Goal: Check status: Check status

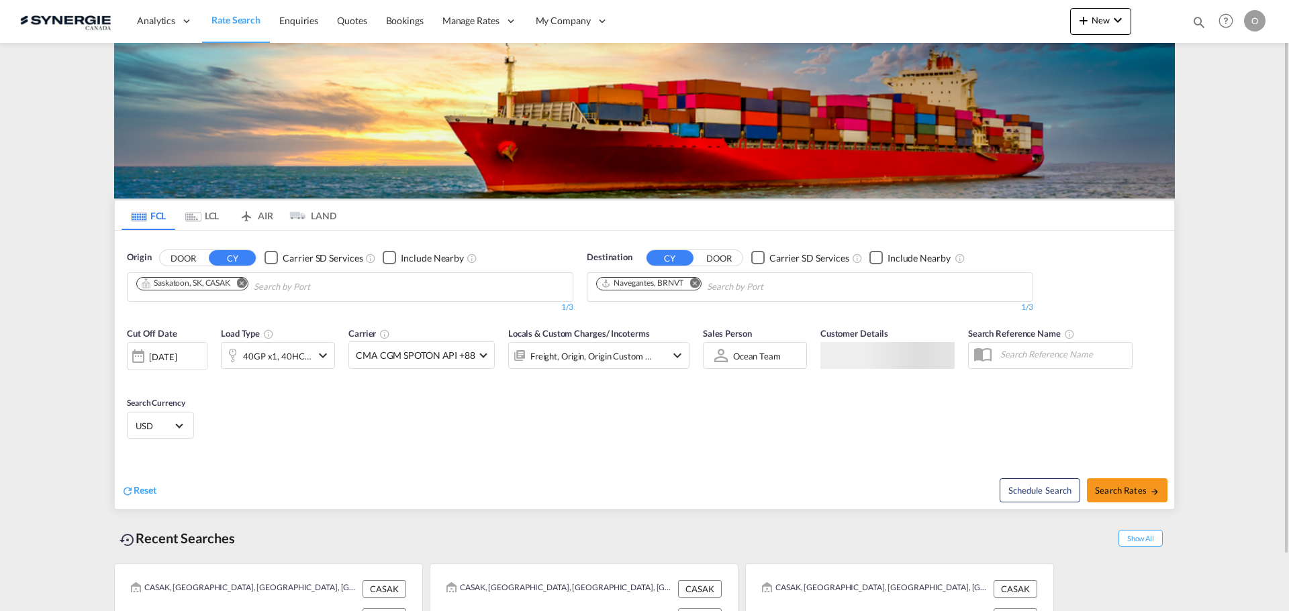
click at [1198, 19] on md-icon "icon-magnify" at bounding box center [1198, 22] width 15 height 15
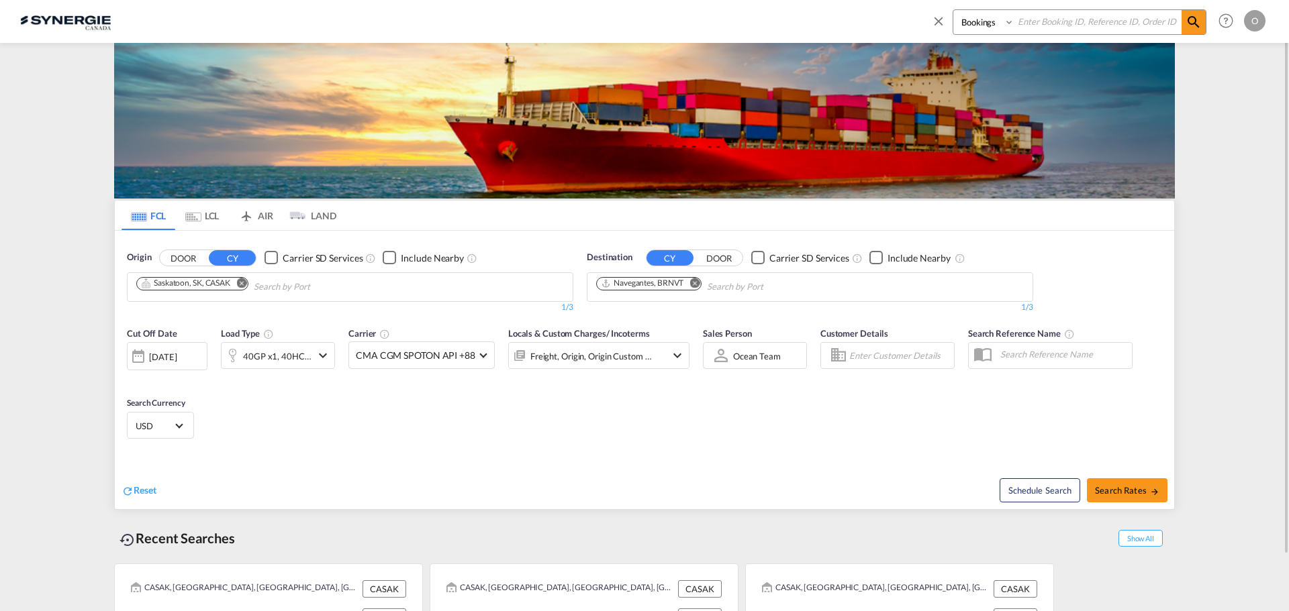
click at [988, 28] on select "Bookings Quotes Enquiries" at bounding box center [985, 22] width 64 height 24
select select "Quotes"
click at [953, 10] on select "Bookings Quotes Enquiries" at bounding box center [985, 22] width 64 height 24
click at [1057, 27] on input at bounding box center [1097, 21] width 167 height 23
paste input "SYC000014595"
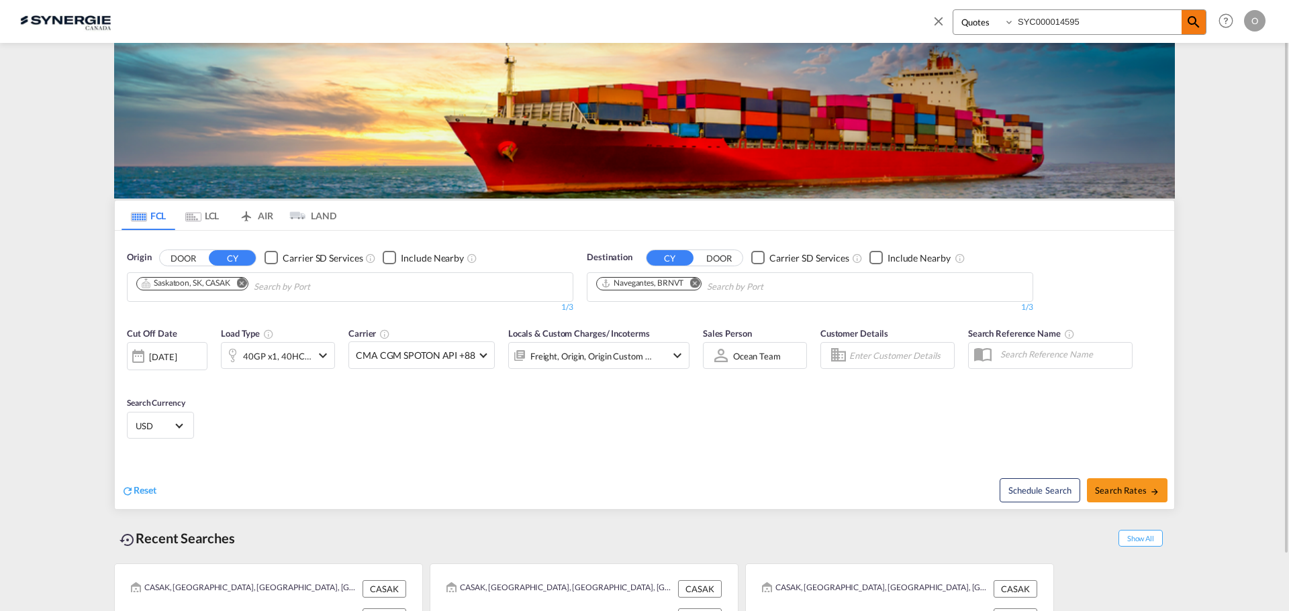
type input "SYC000014595"
click at [1192, 24] on md-icon "icon-magnify" at bounding box center [1193, 22] width 16 height 16
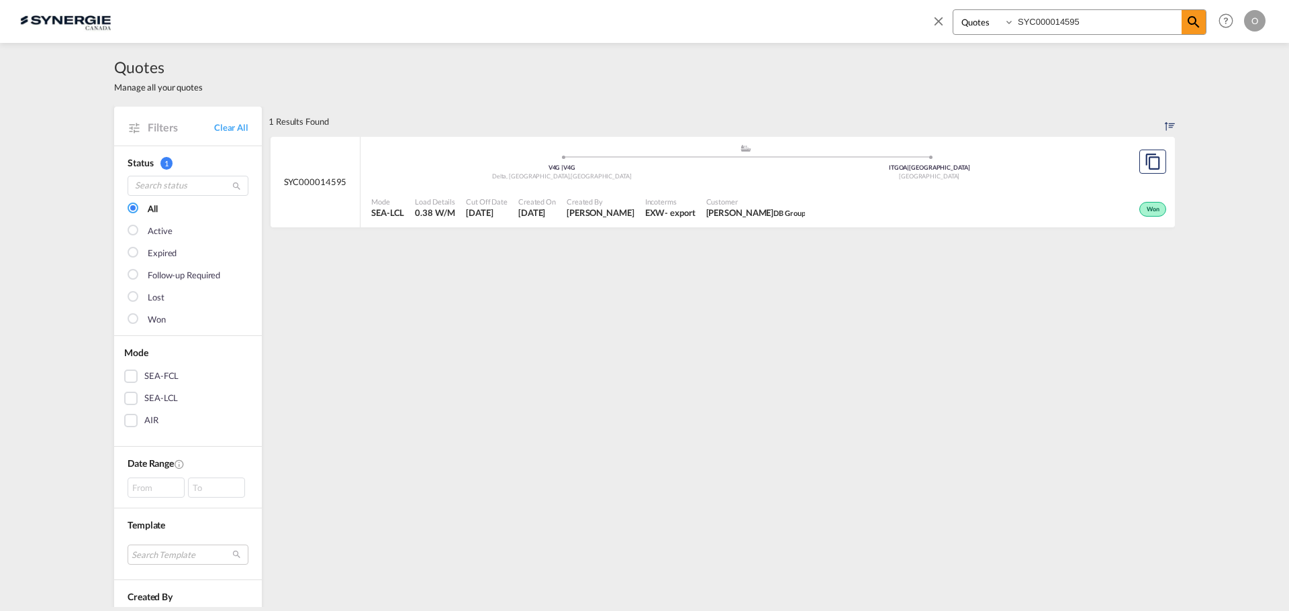
click at [588, 207] on span "[PERSON_NAME]" at bounding box center [600, 213] width 68 height 12
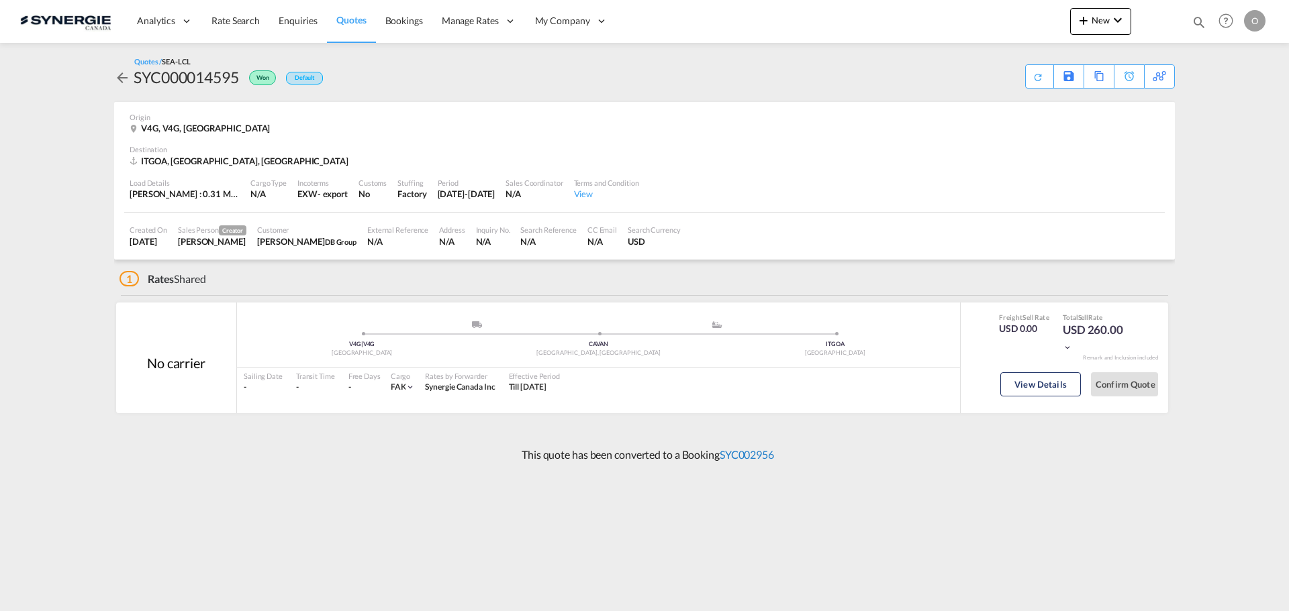
click at [756, 455] on link "SYC002956" at bounding box center [746, 454] width 54 height 13
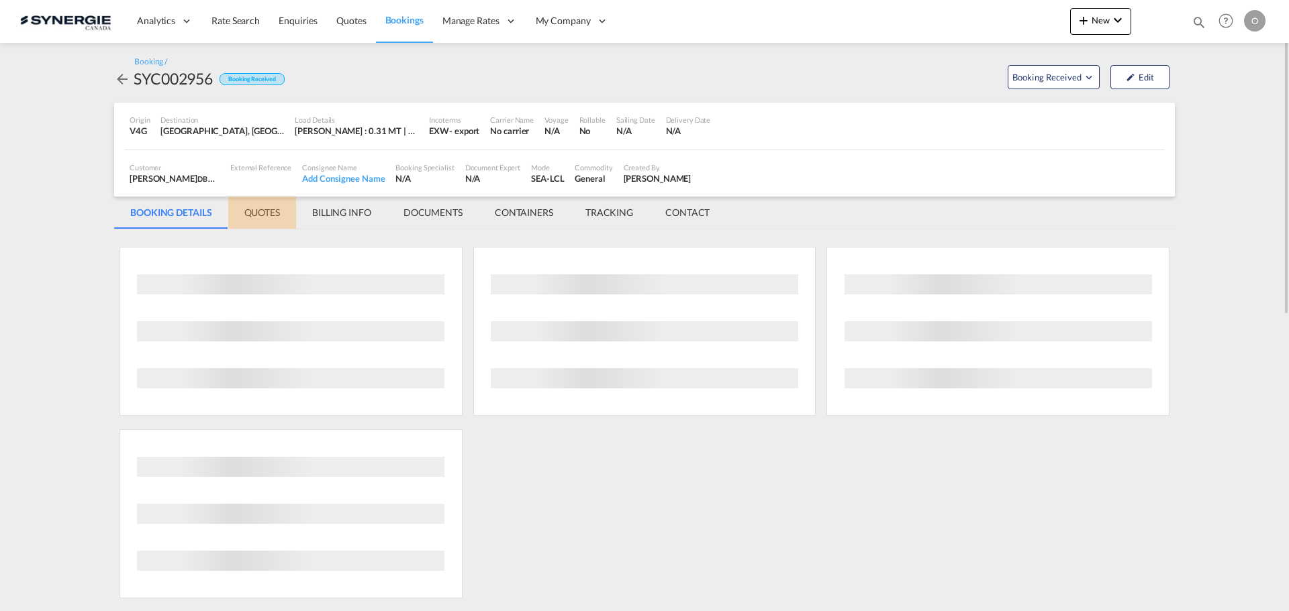
click at [261, 213] on md-tab-item "QUOTES" at bounding box center [262, 213] width 68 height 32
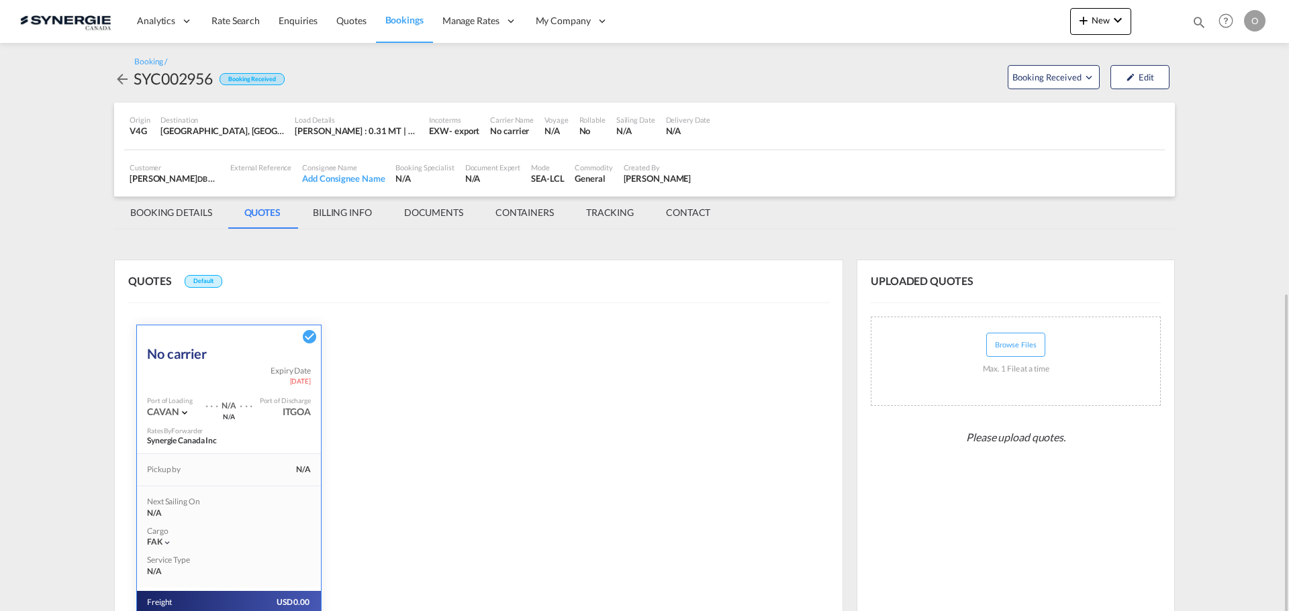
scroll to position [164, 0]
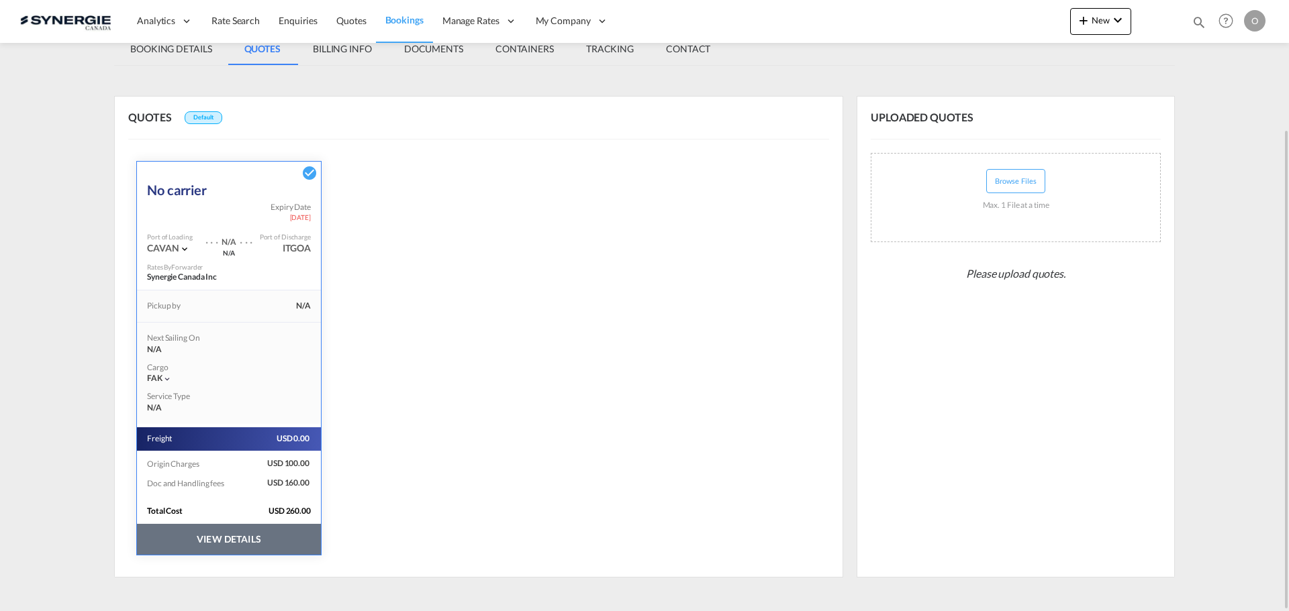
click at [232, 536] on button "VIEW DETAILS" at bounding box center [229, 539] width 184 height 31
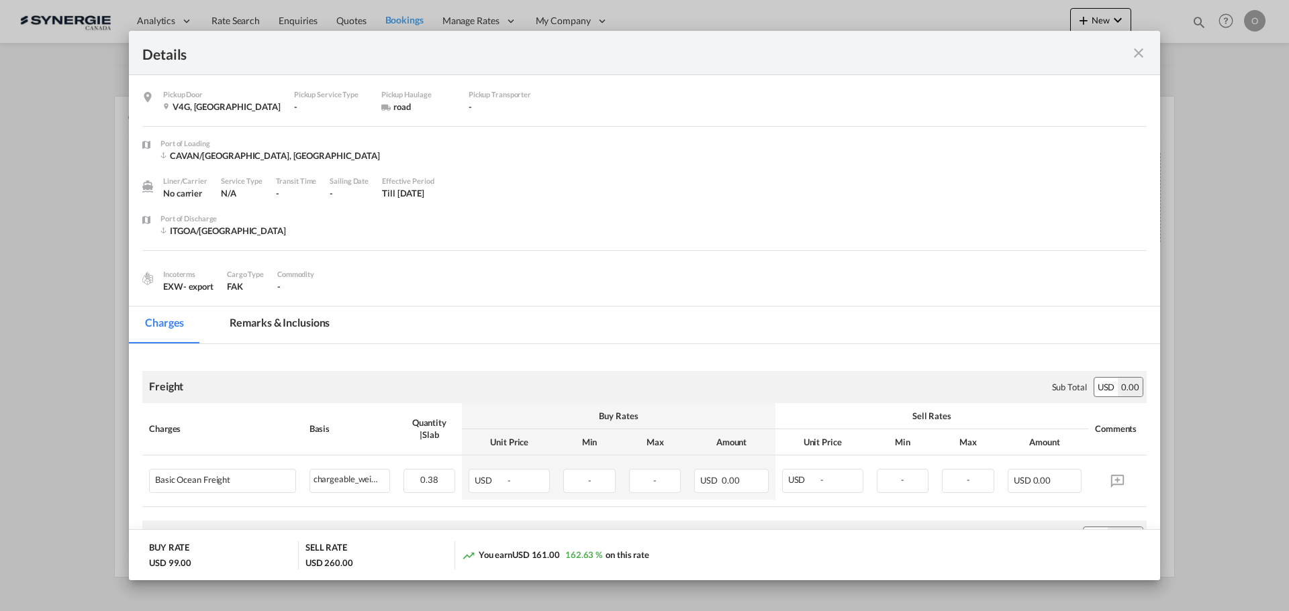
click at [275, 320] on md-tab-item "Remarks & Inclusions" at bounding box center [279, 325] width 132 height 37
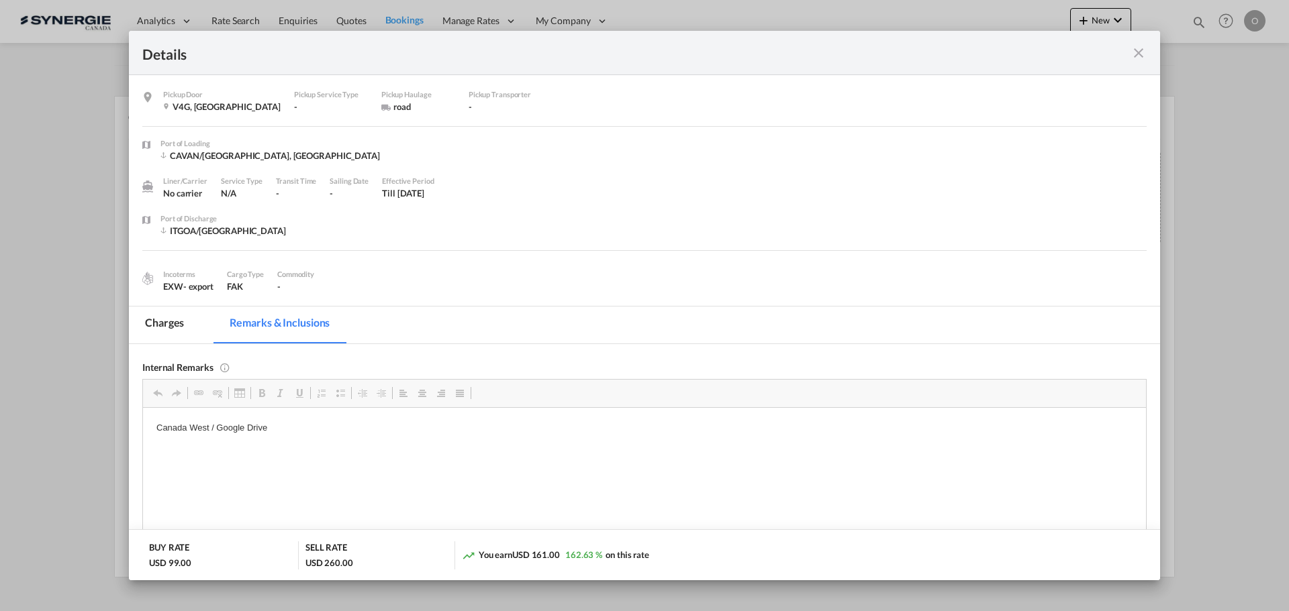
scroll to position [0, 0]
click at [1136, 54] on md-icon "icon-close fg-AAA8AD m-0 cursor" at bounding box center [1138, 53] width 16 height 16
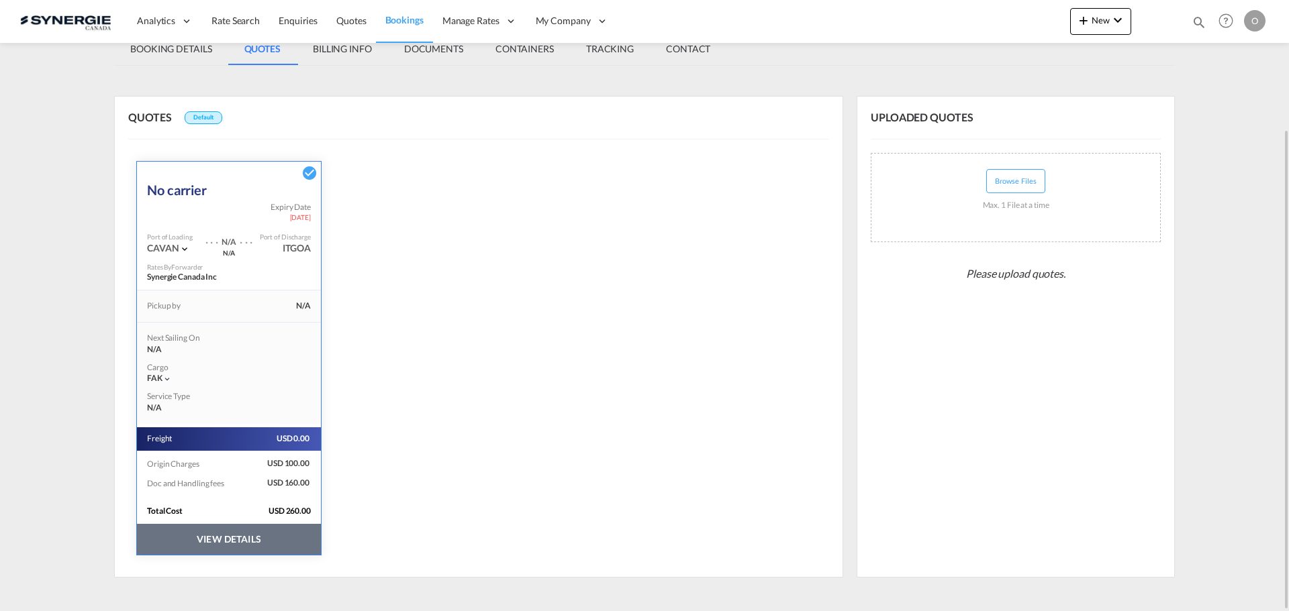
click at [176, 56] on md-tab-item "BOOKING DETAILS" at bounding box center [171, 49] width 114 height 32
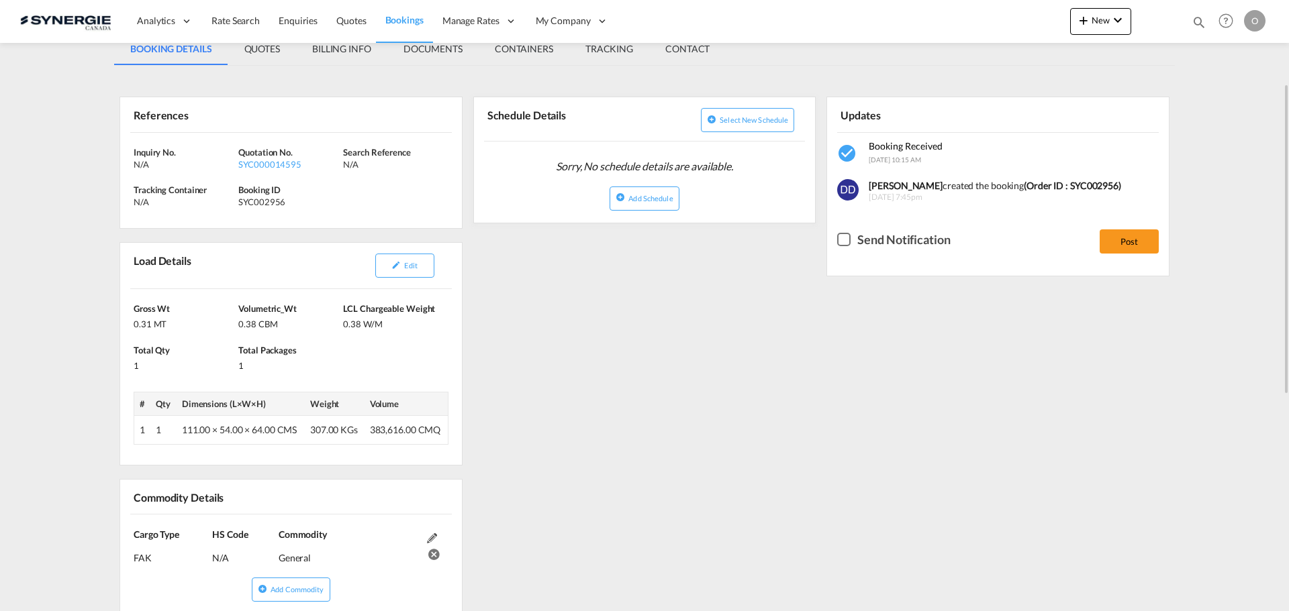
click at [267, 54] on md-tab-item "QUOTES" at bounding box center [262, 49] width 68 height 32
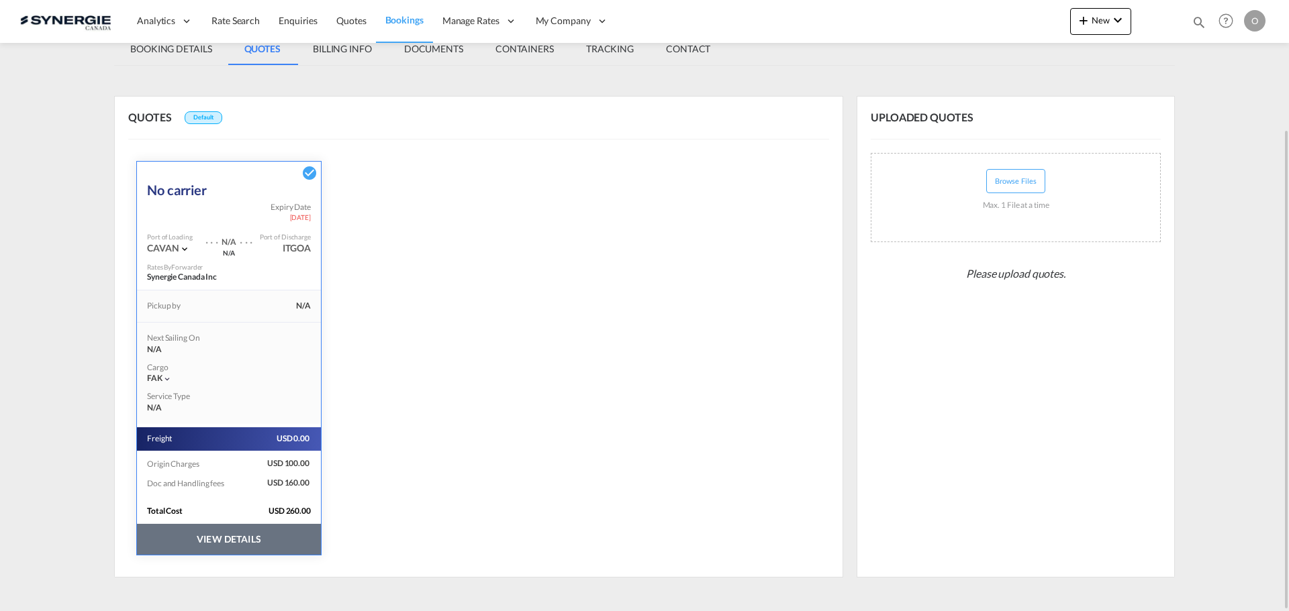
click at [264, 550] on button "VIEW DETAILS" at bounding box center [229, 539] width 184 height 31
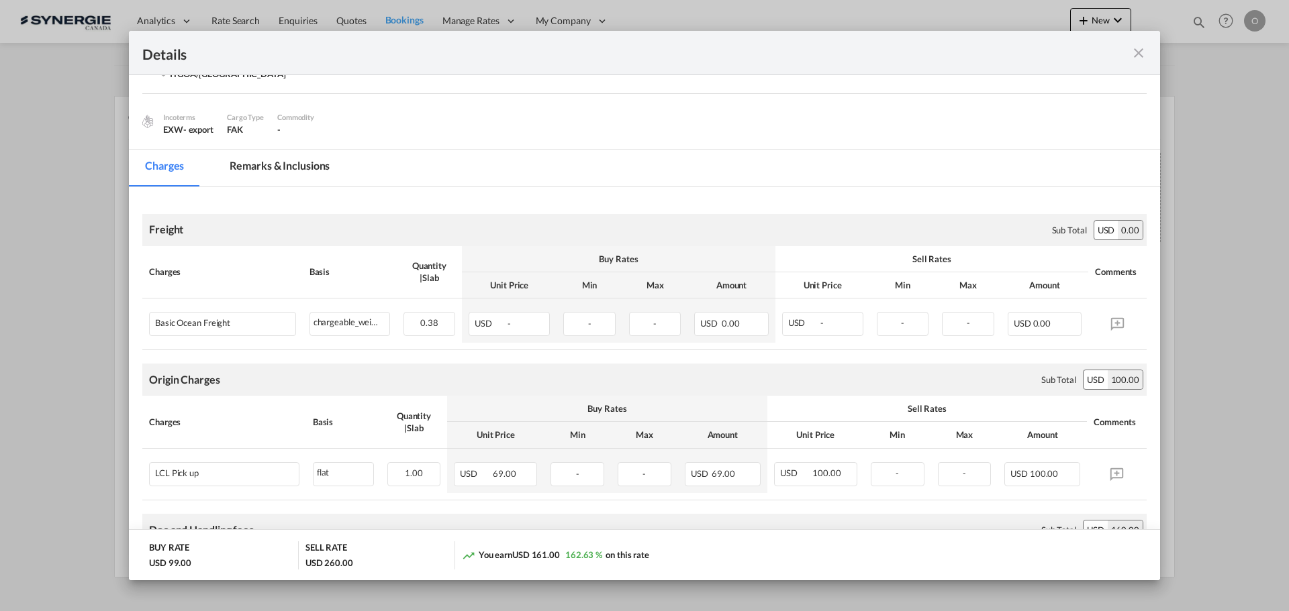
scroll to position [134, 0]
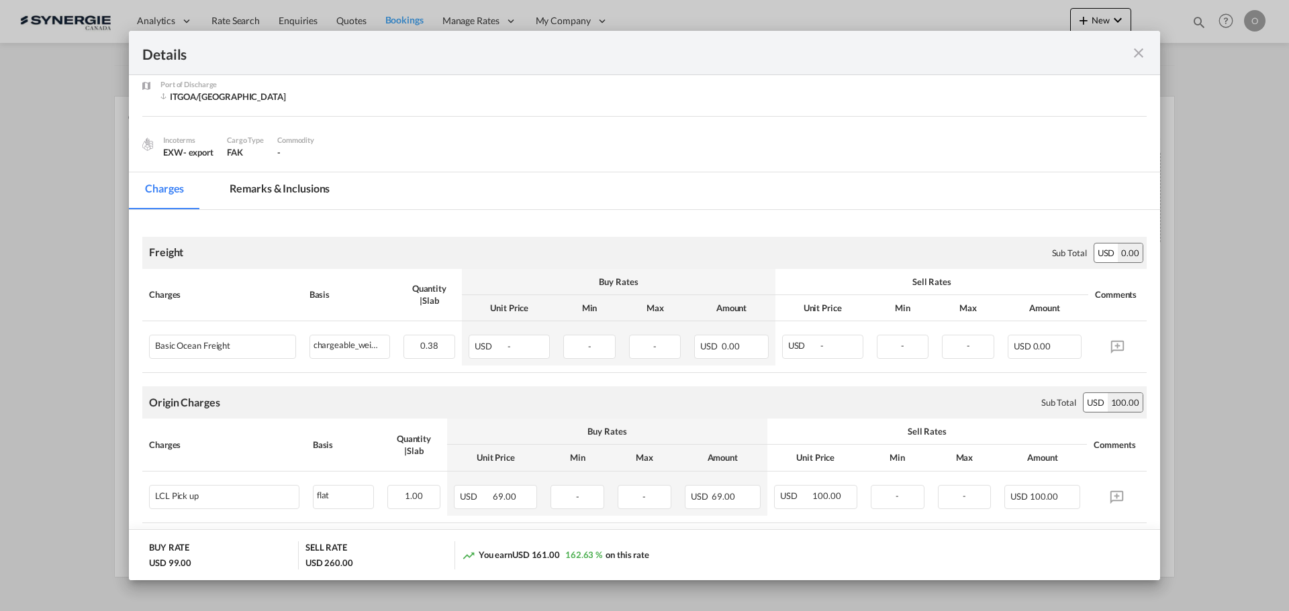
click at [307, 181] on md-tab-item "Remarks & Inclusions" at bounding box center [279, 190] width 132 height 37
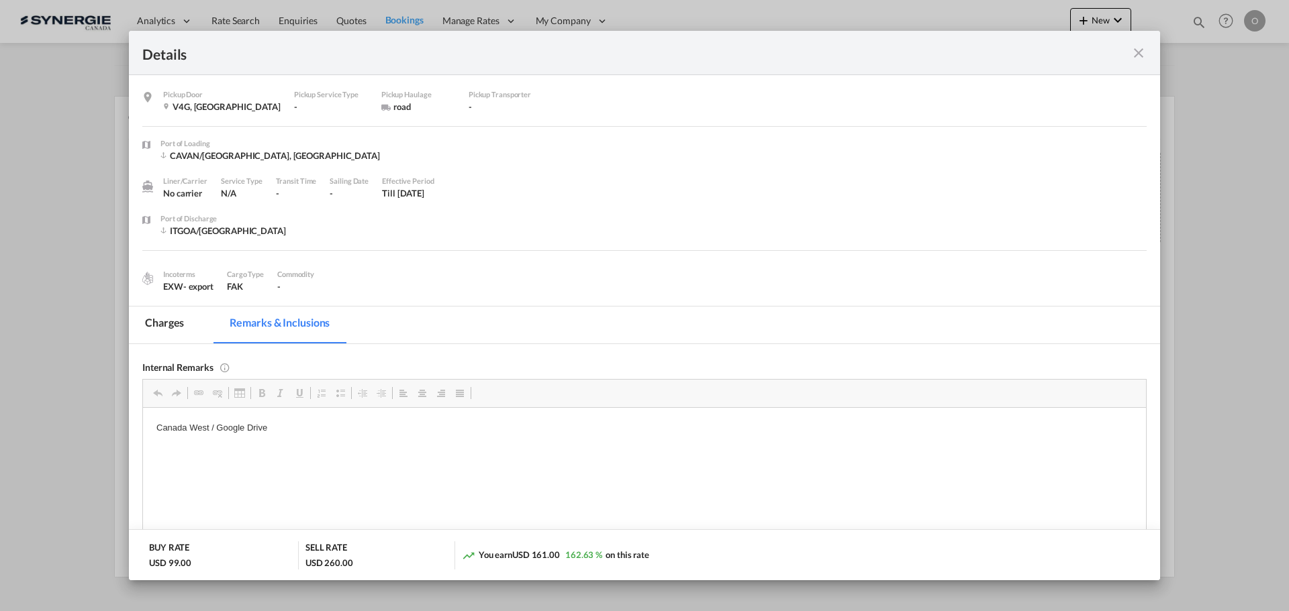
scroll to position [0, 0]
